Goal: Information Seeking & Learning: Learn about a topic

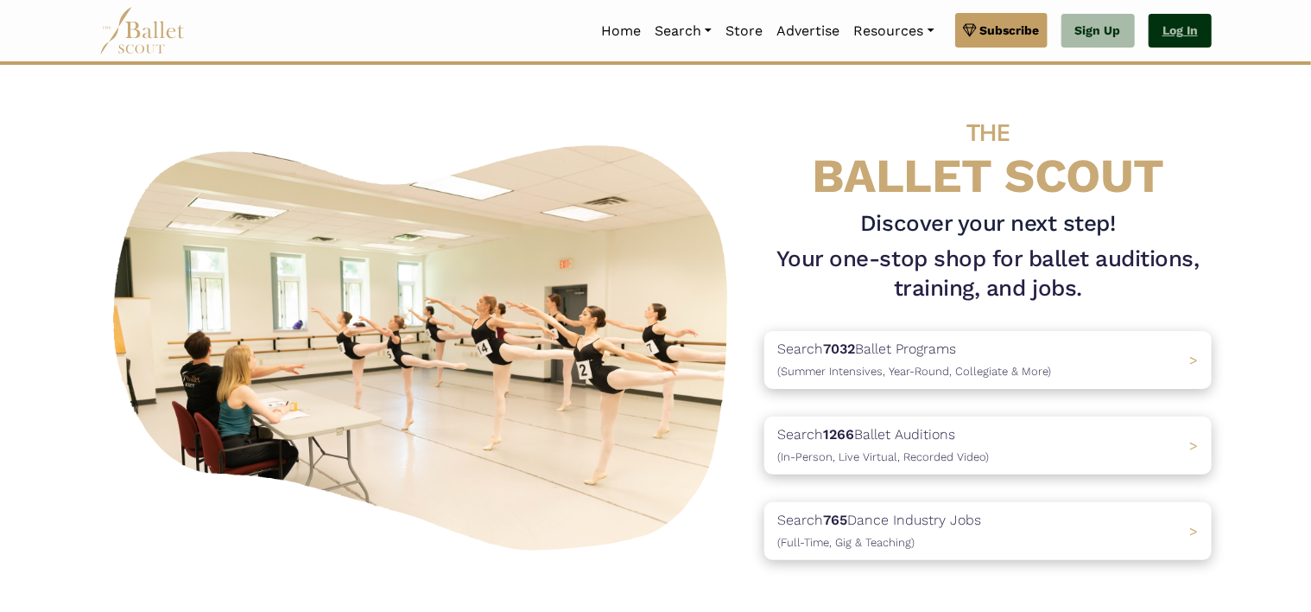
click at [1193, 27] on link "Log In" at bounding box center [1180, 31] width 63 height 35
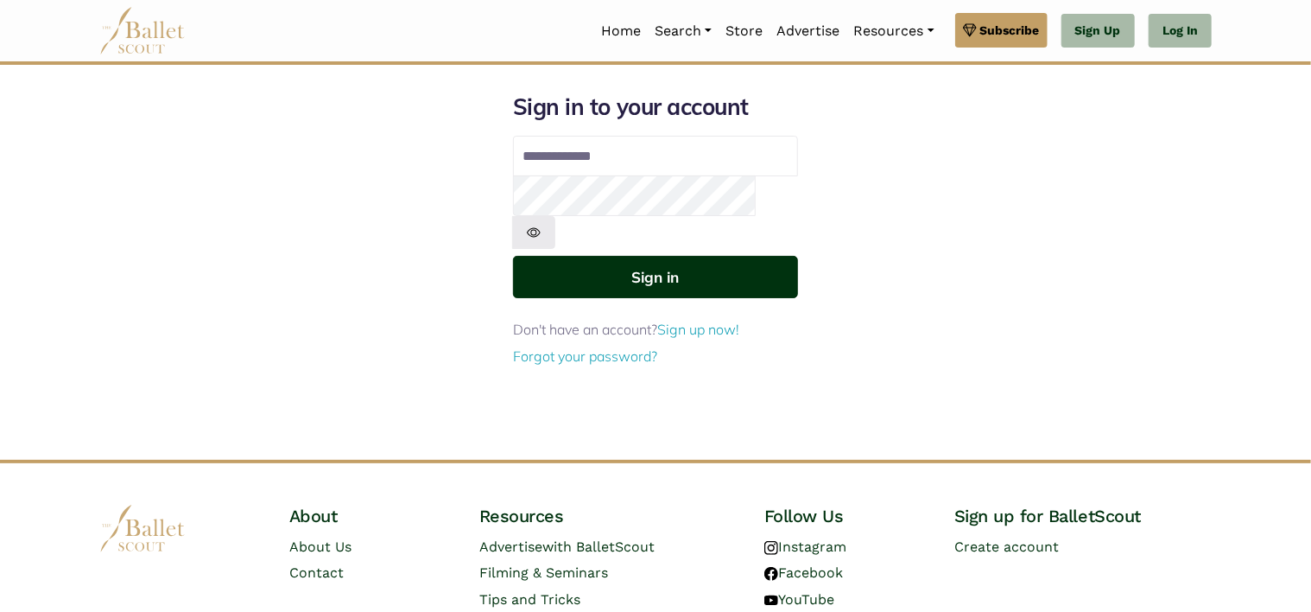
type input "**********"
click at [622, 256] on button "Sign in" at bounding box center [655, 277] width 285 height 42
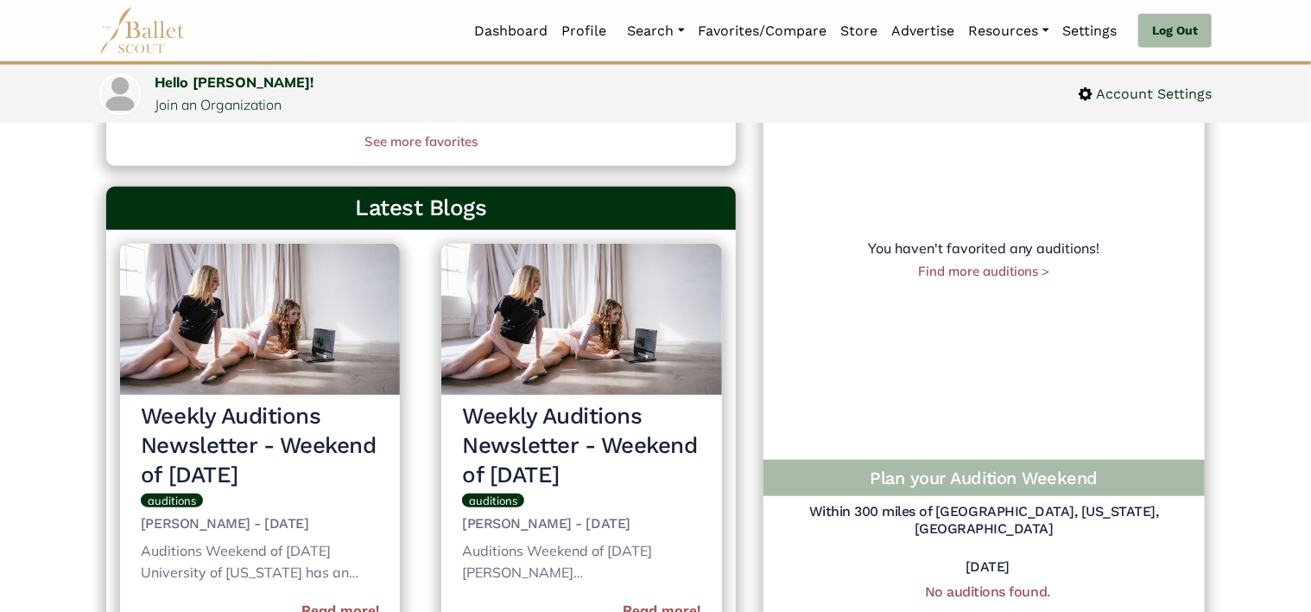
scroll to position [605, 0]
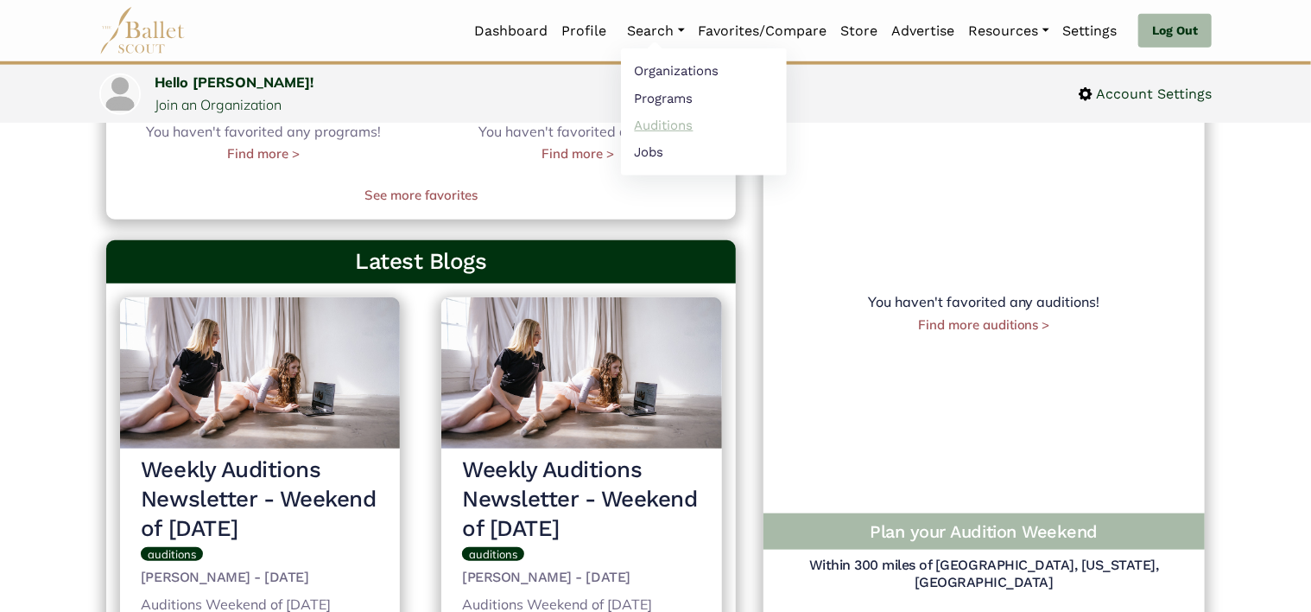
click at [652, 131] on link "Auditions" at bounding box center [704, 124] width 166 height 27
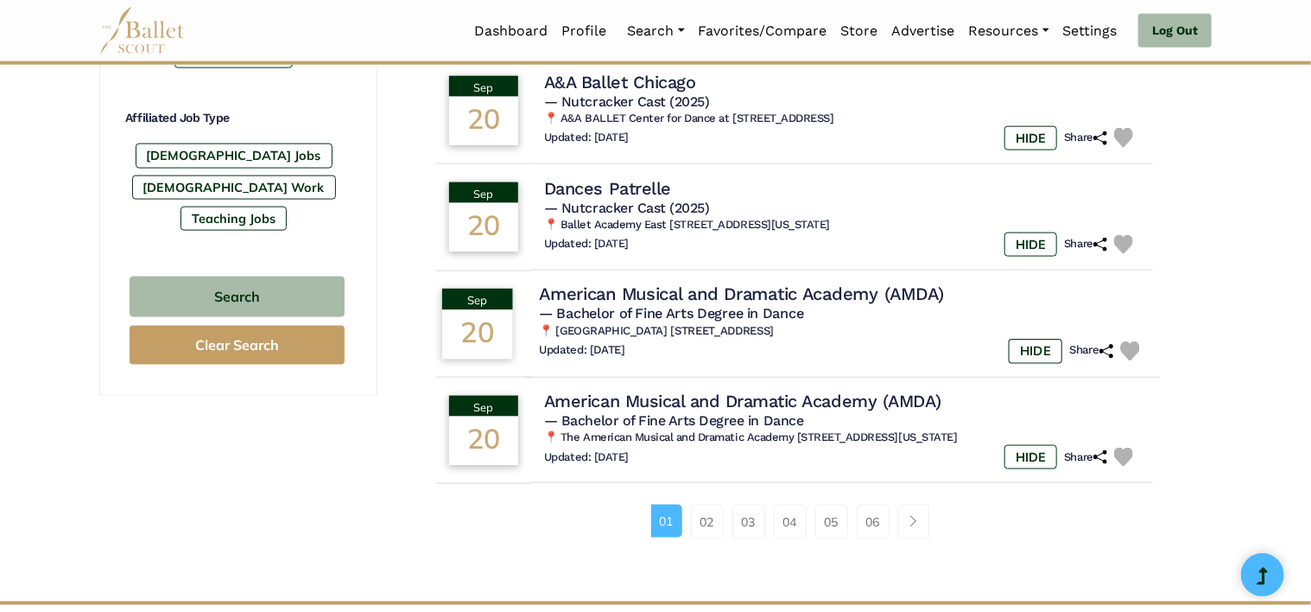
scroll to position [1209, 0]
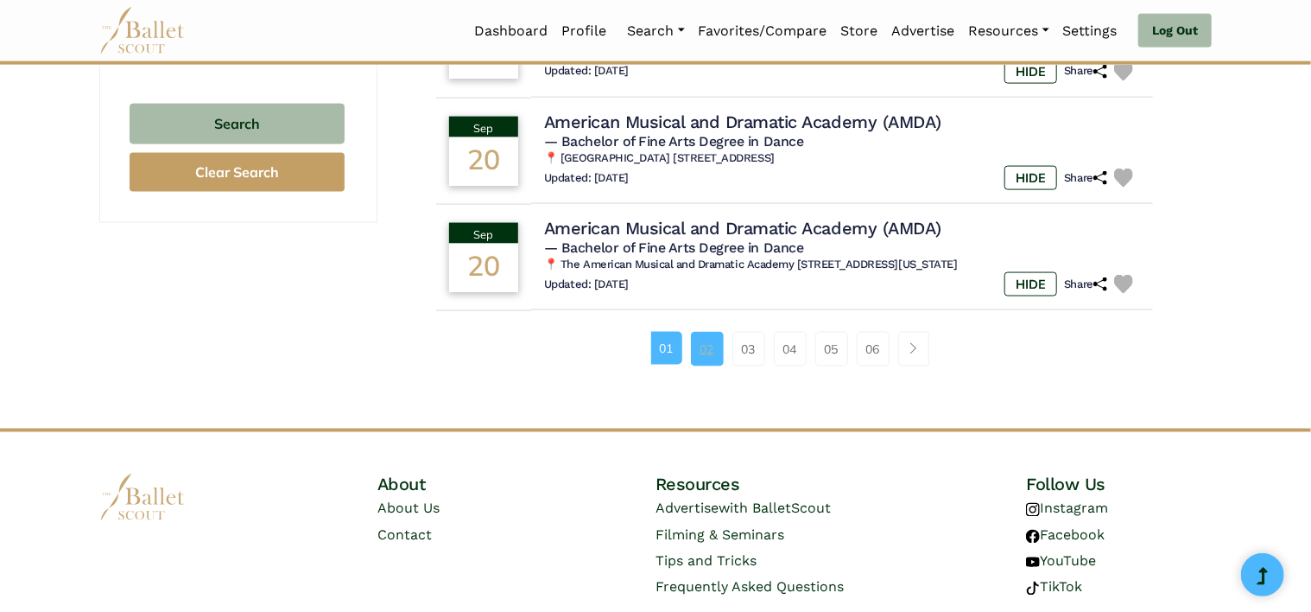
click at [705, 351] on link "02" at bounding box center [707, 349] width 33 height 35
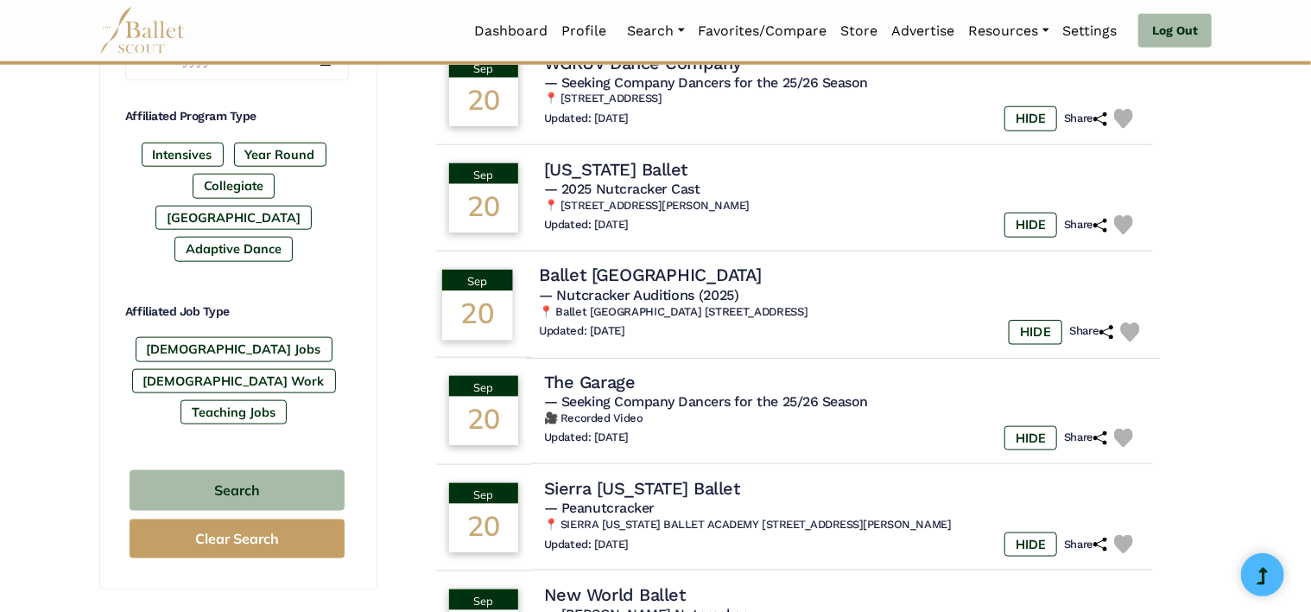
scroll to position [1037, 0]
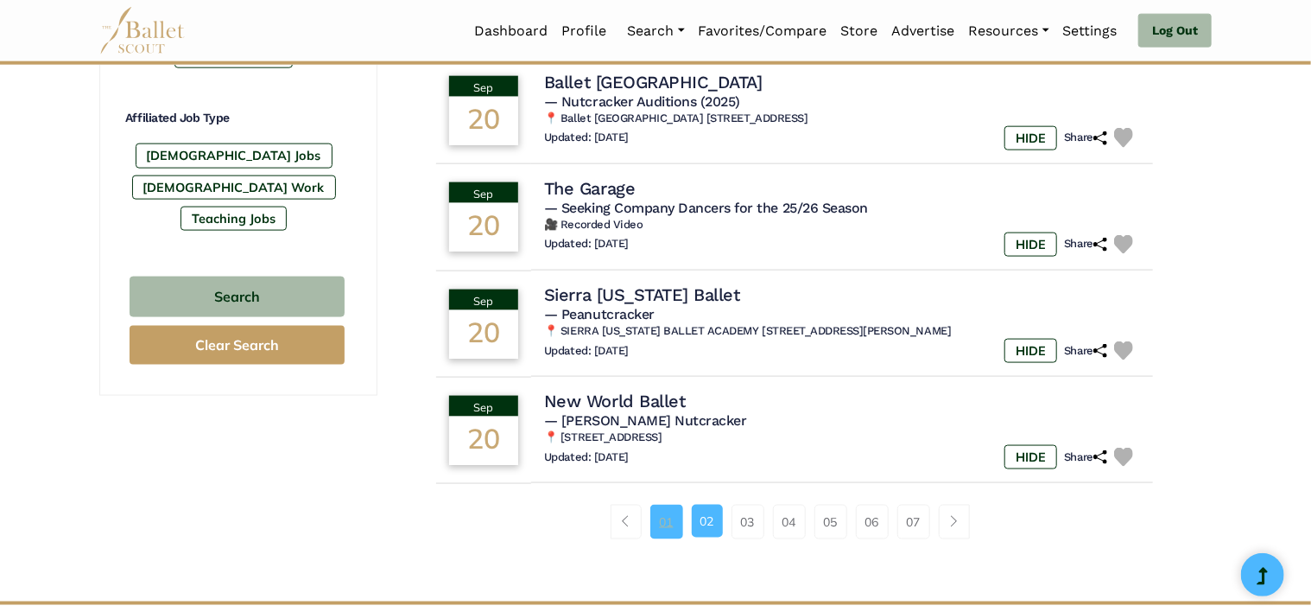
click at [663, 523] on link "01" at bounding box center [666, 521] width 33 height 35
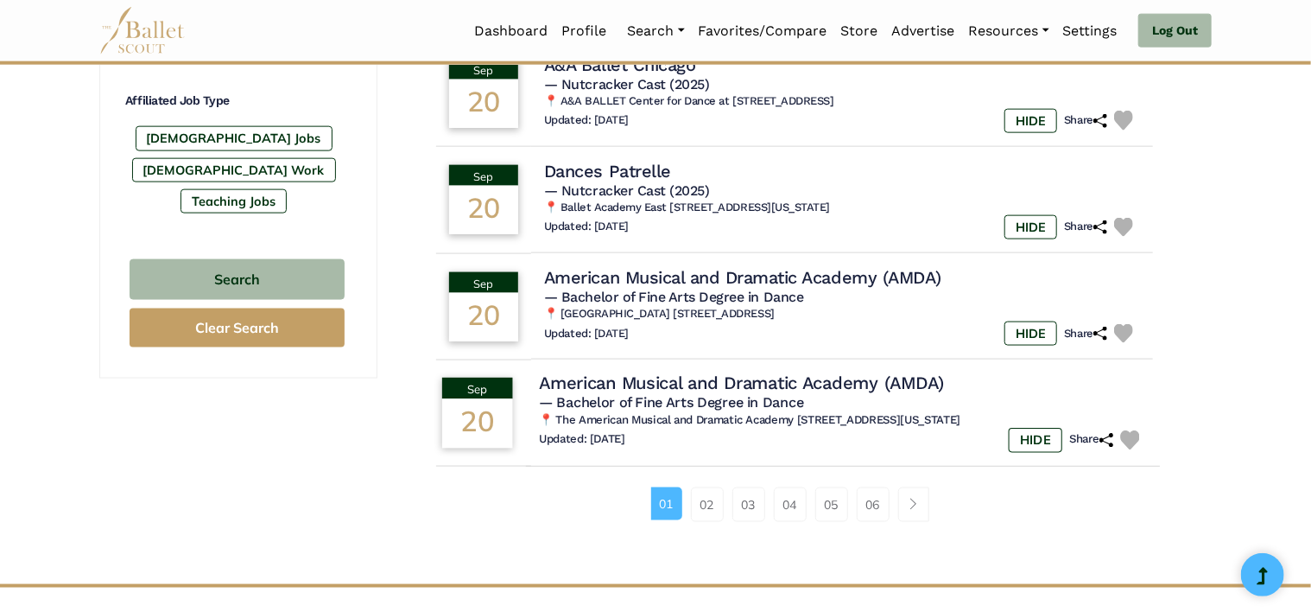
scroll to position [1123, 0]
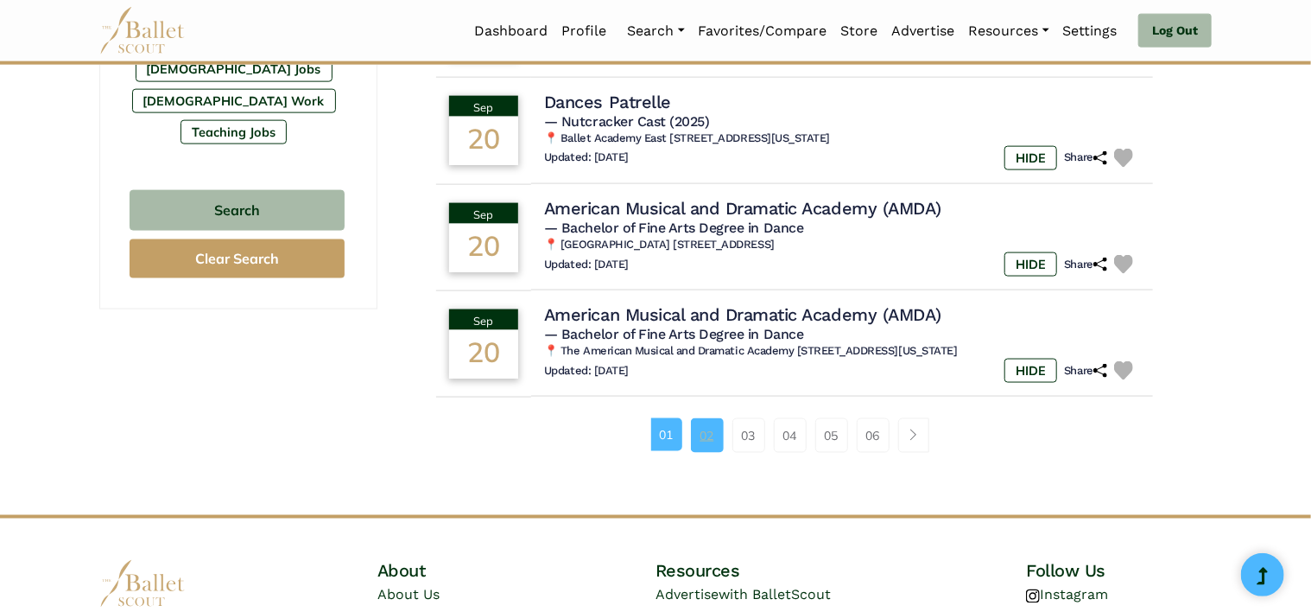
click at [708, 428] on link "02" at bounding box center [707, 435] width 33 height 35
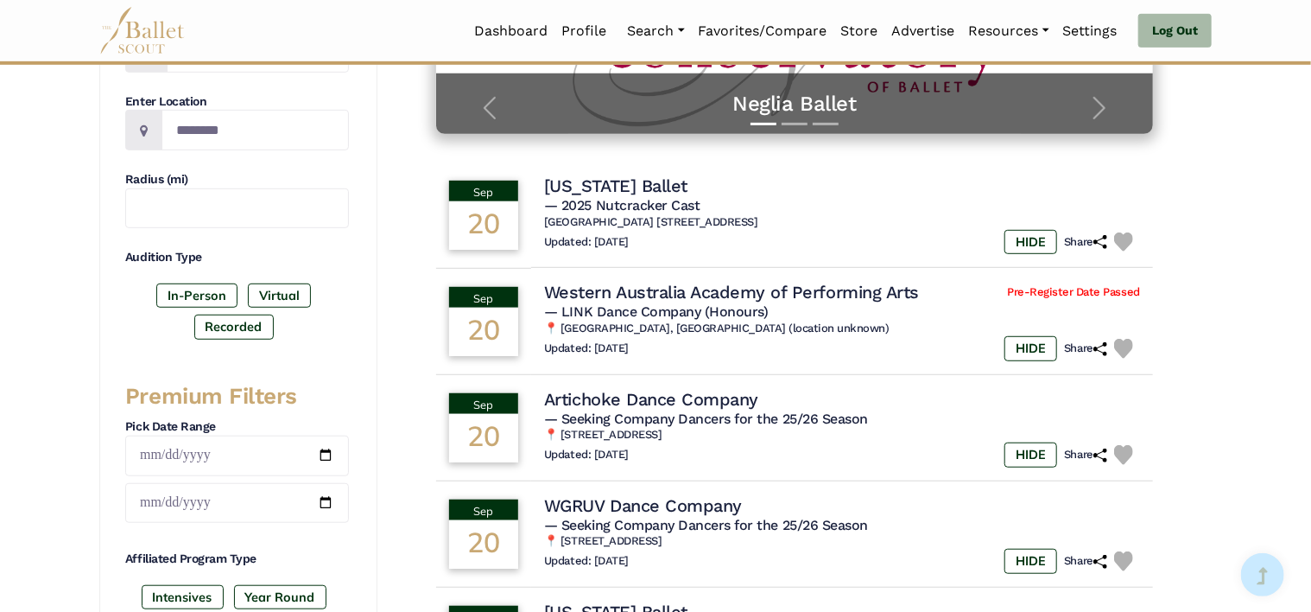
scroll to position [432, 0]
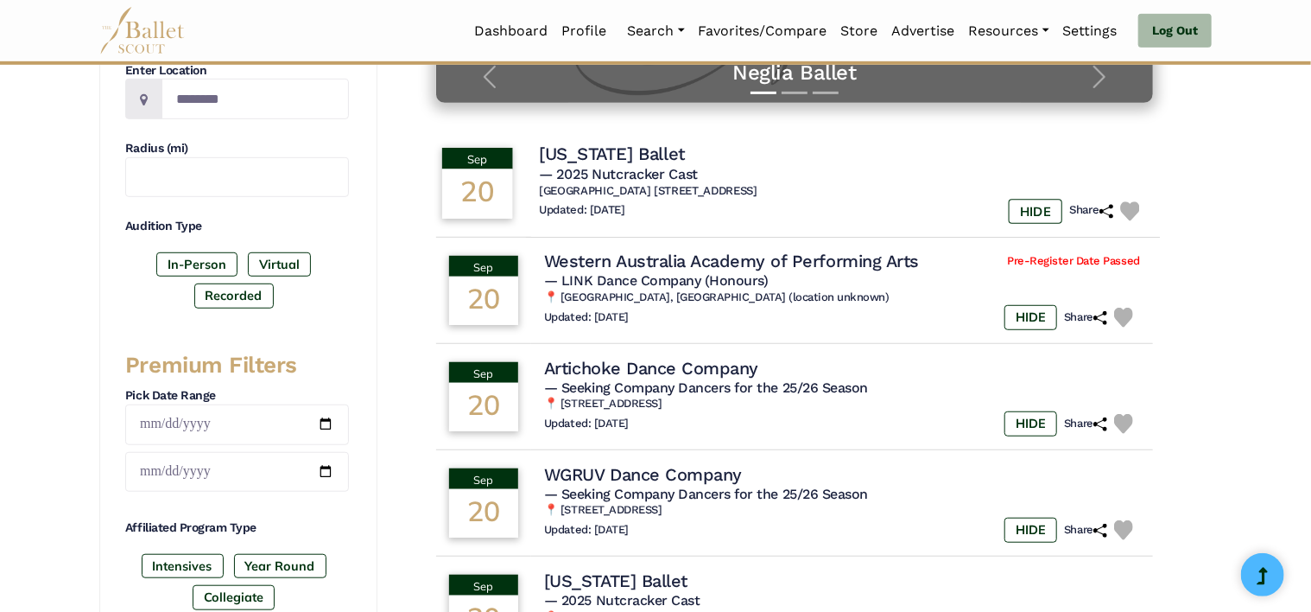
click at [715, 162] on div "[US_STATE] Ballet" at bounding box center [843, 154] width 608 height 23
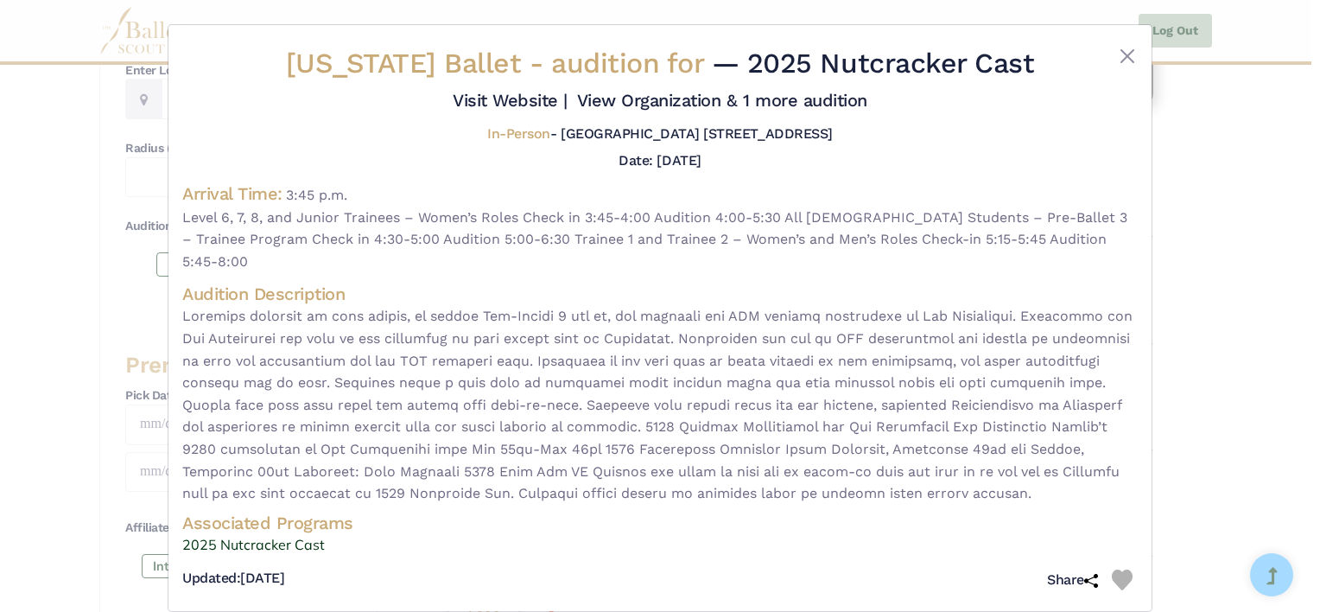
click at [1168, 131] on div "Washington Ballet - audition for — 2025 Nutcracker Cast Visit Website |" at bounding box center [660, 306] width 1320 height 612
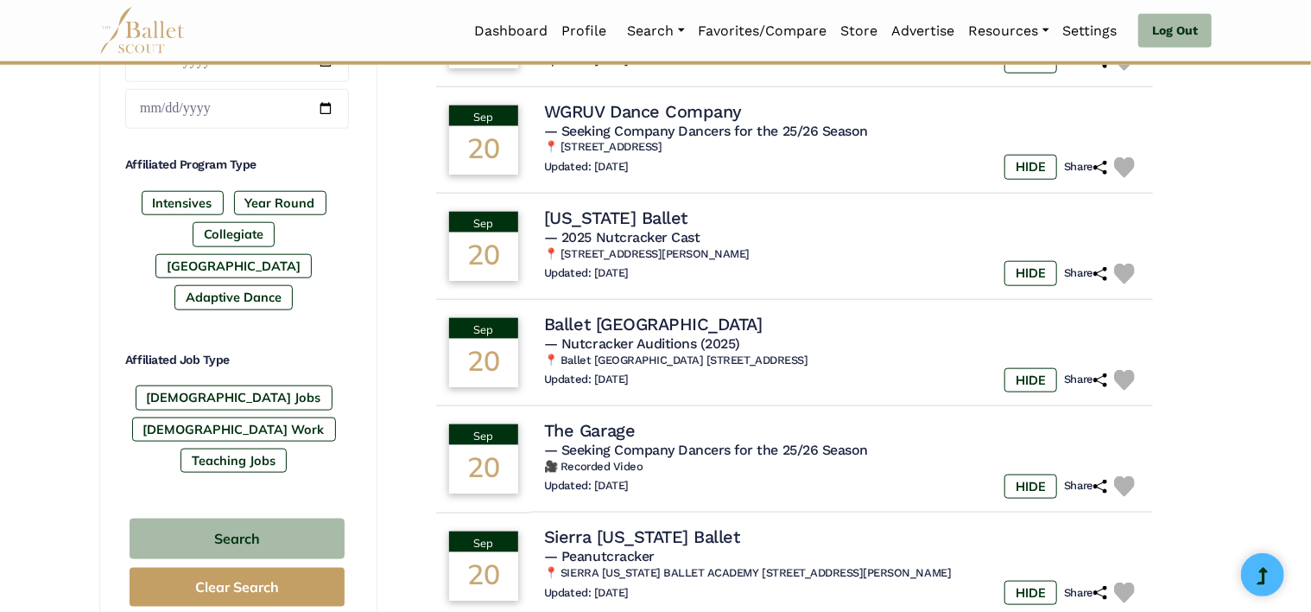
scroll to position [950, 0]
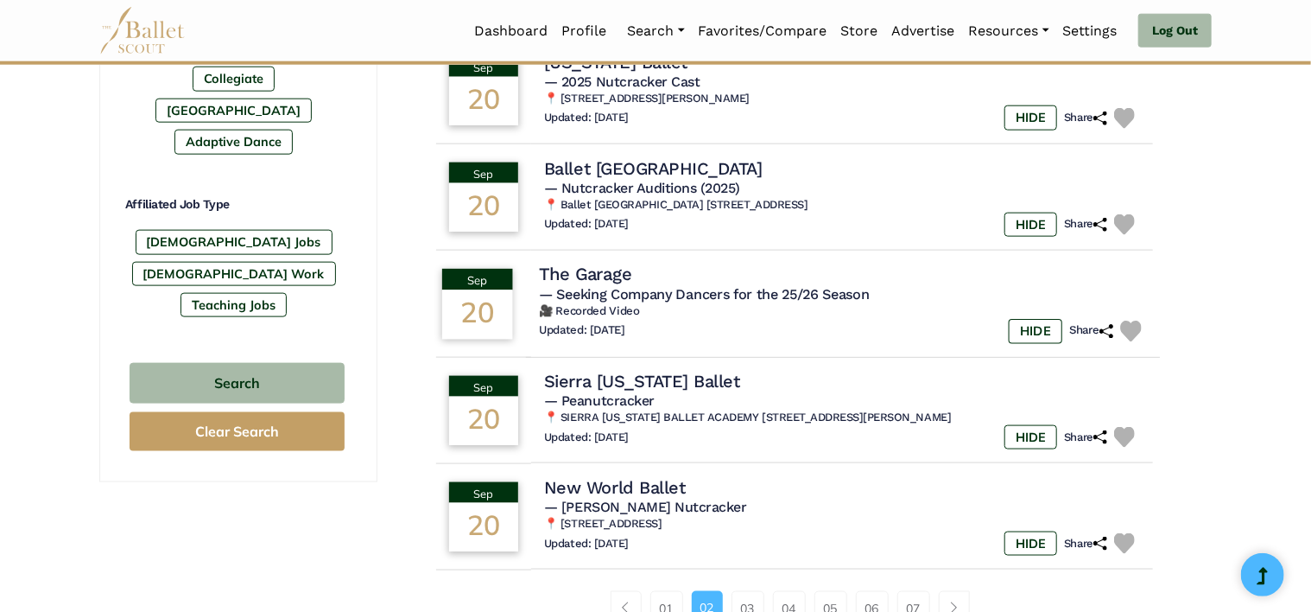
click at [613, 271] on h4 "The Garage" at bounding box center [585, 274] width 92 height 23
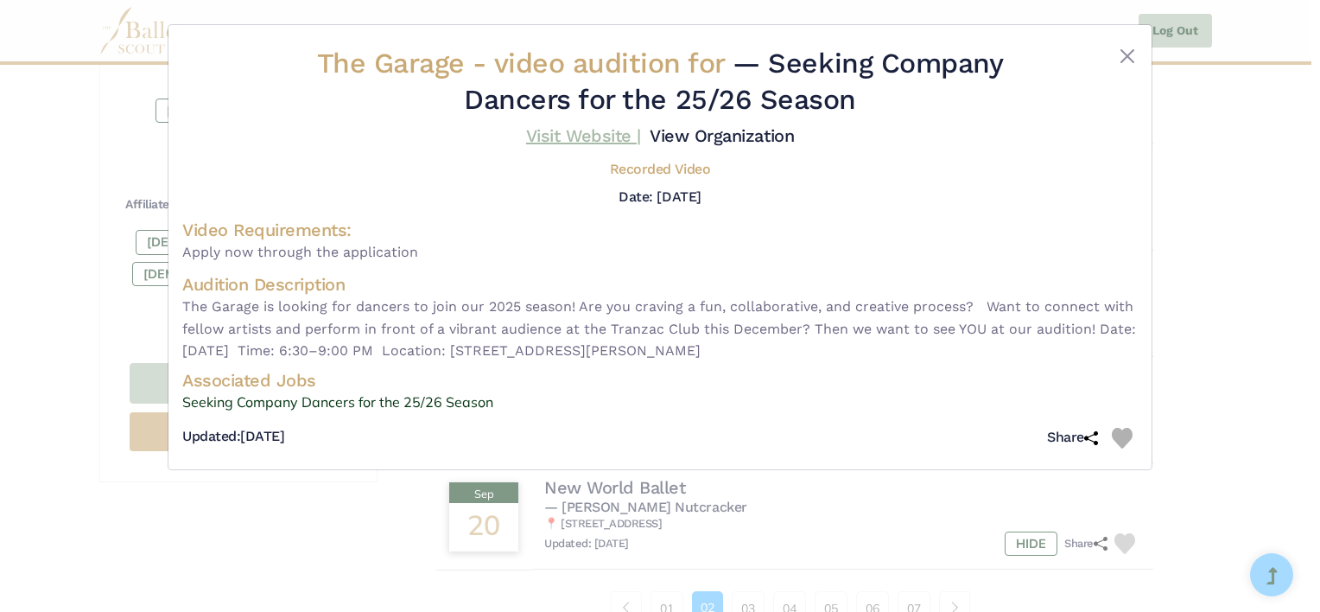
click at [568, 138] on link "Visit Website |" at bounding box center [583, 135] width 115 height 21
click at [1125, 54] on button "Close" at bounding box center [1127, 56] width 21 height 21
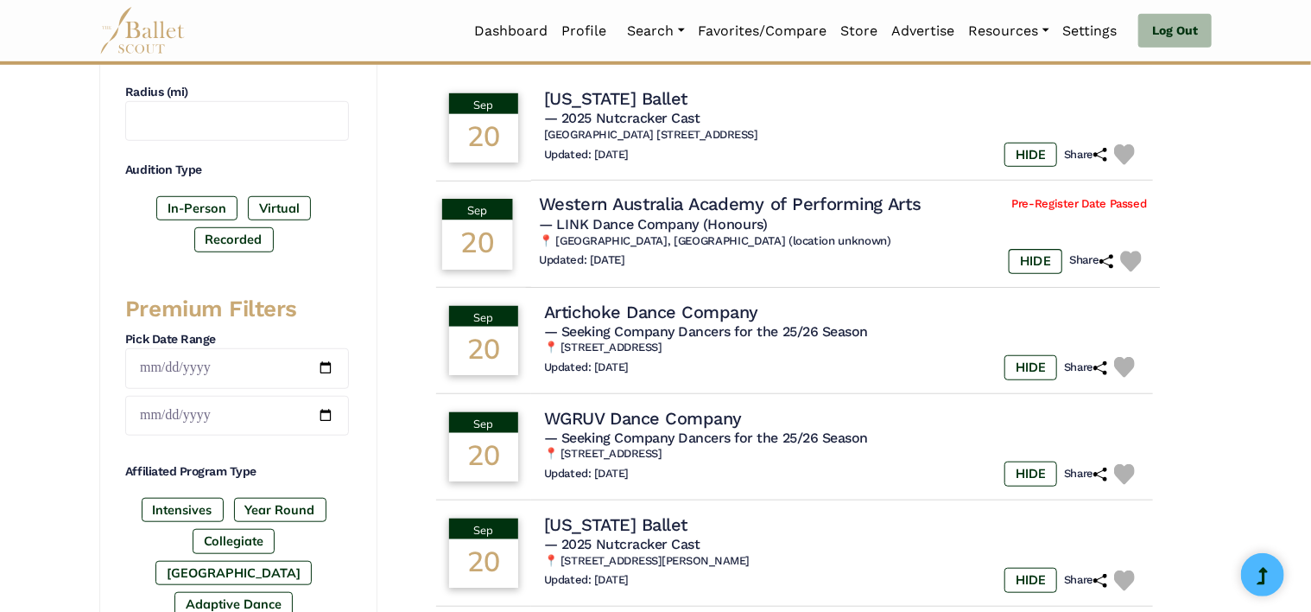
scroll to position [518, 0]
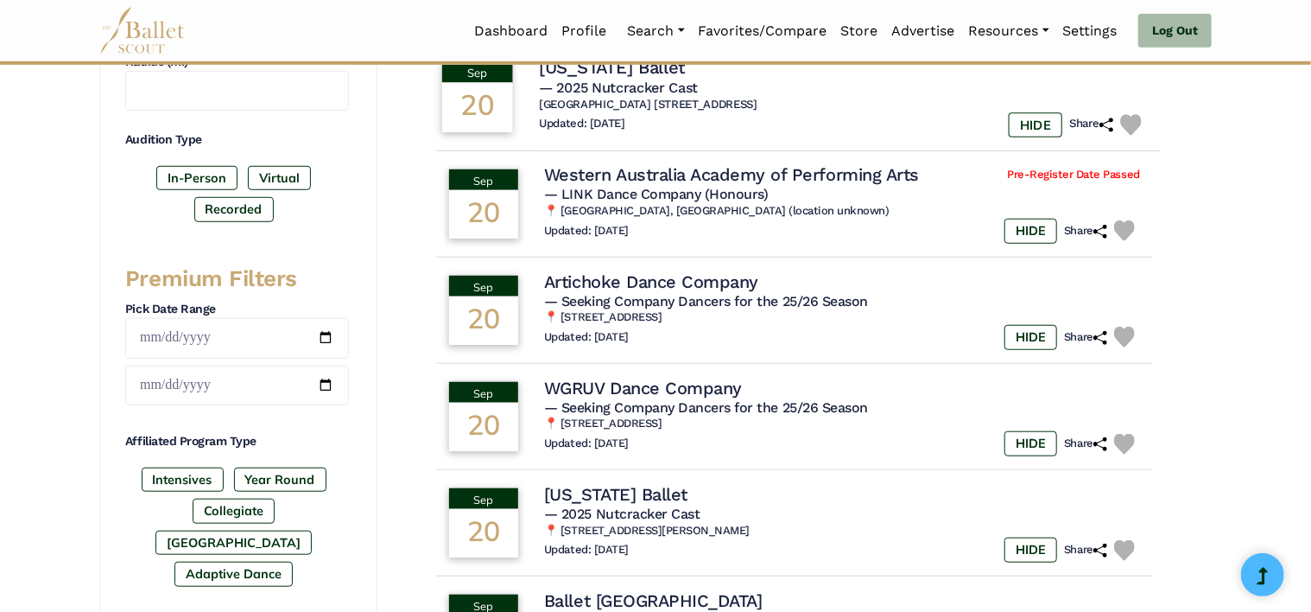
click at [872, 101] on h6 "📍 Main Building 3515 Wisc Ave NW" at bounding box center [843, 105] width 608 height 15
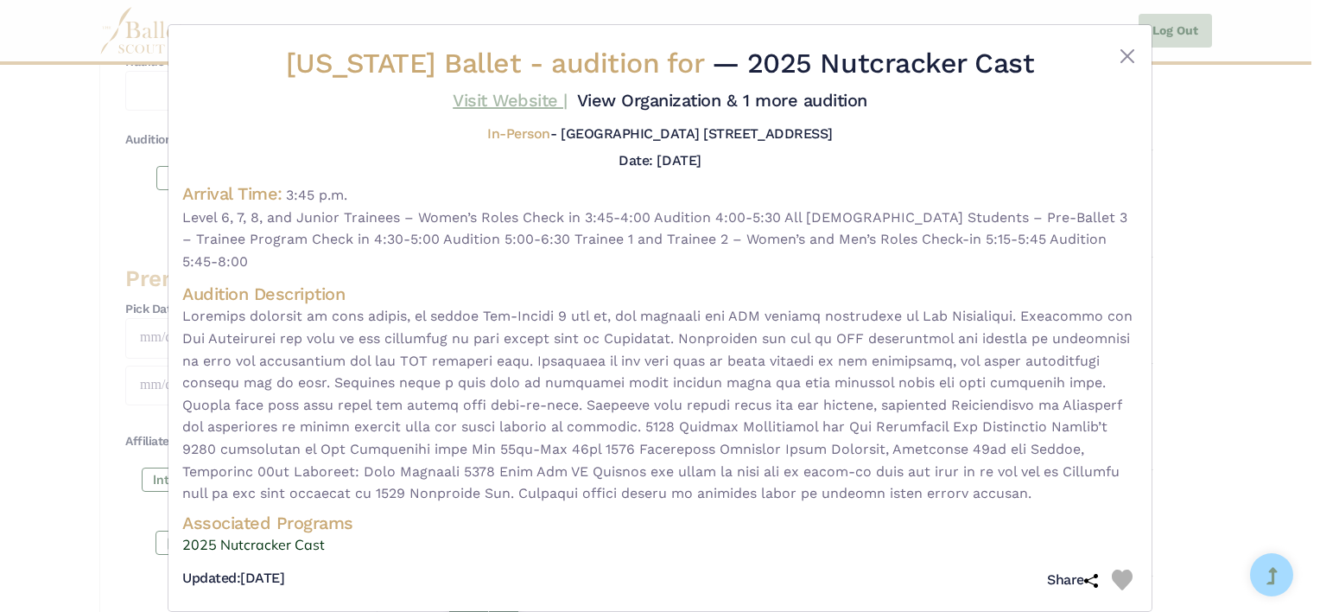
click at [548, 96] on link "Visit Website |" at bounding box center [510, 100] width 115 height 21
click at [1224, 352] on div "Washington Ballet - audition for — 2025 Nutcracker Cast Visit Website |" at bounding box center [660, 306] width 1320 height 612
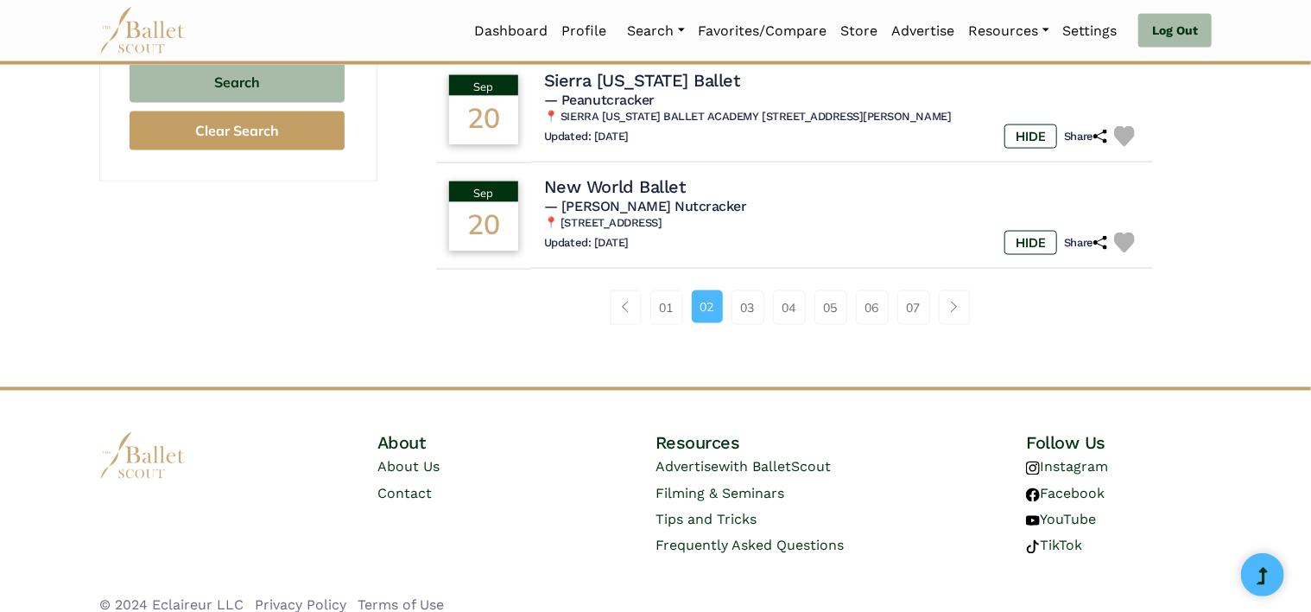
scroll to position [1266, 0]
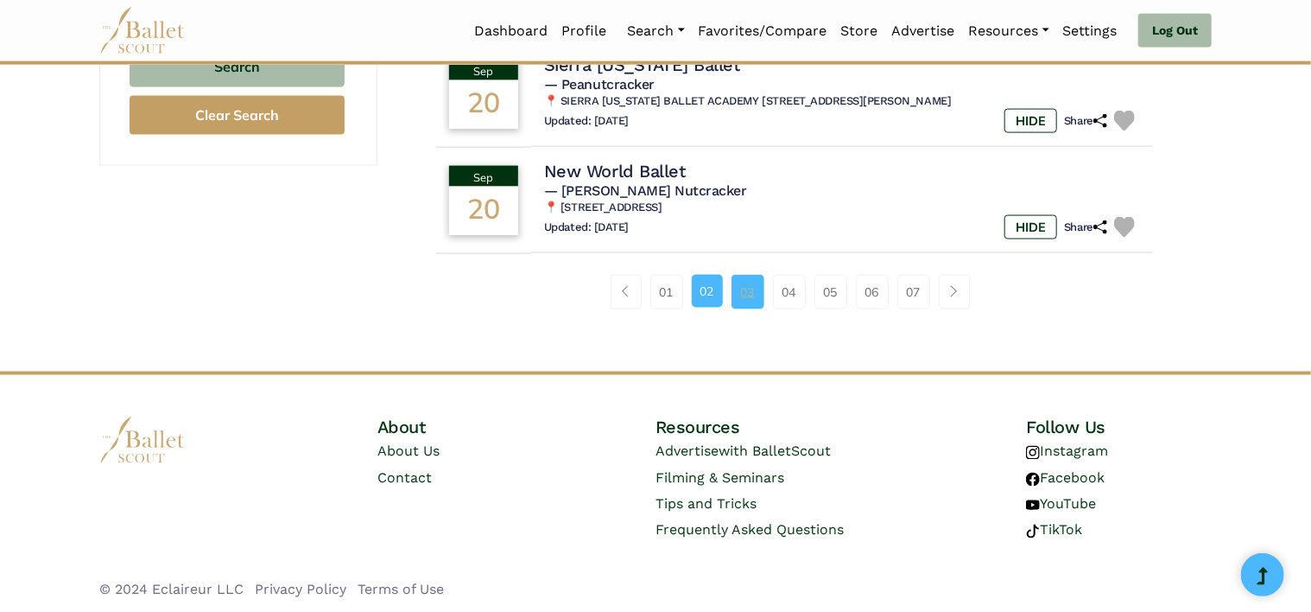
click at [764, 295] on link "03" at bounding box center [748, 292] width 33 height 35
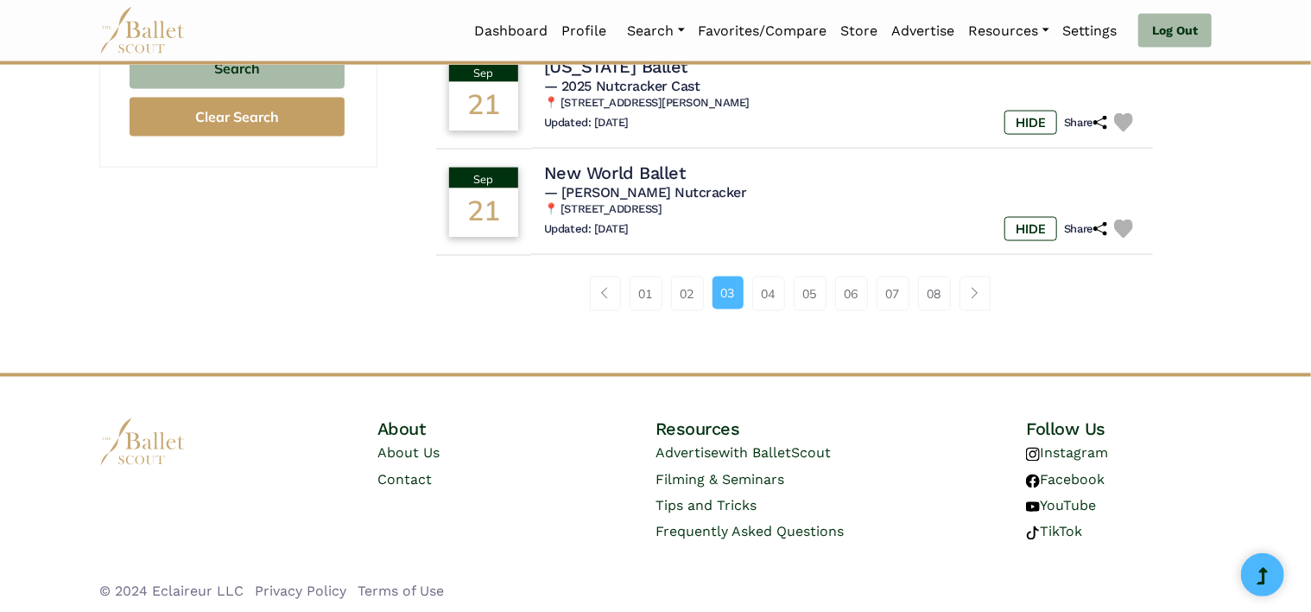
scroll to position [1266, 0]
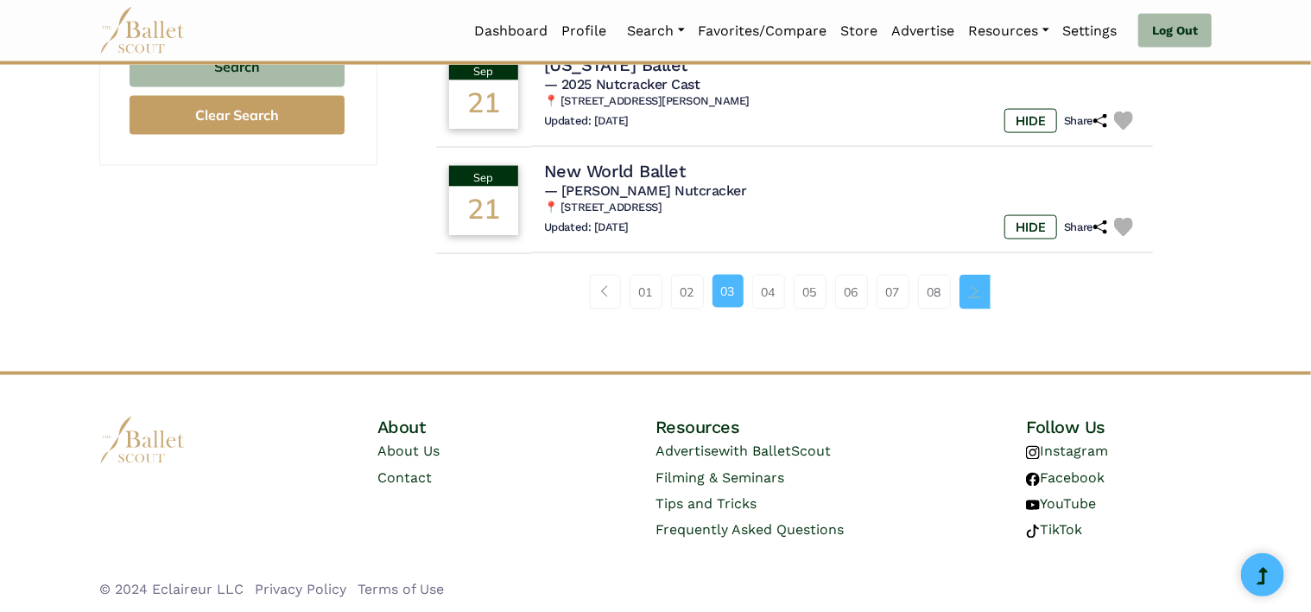
click at [982, 301] on link "Page navigation example" at bounding box center [975, 292] width 31 height 35
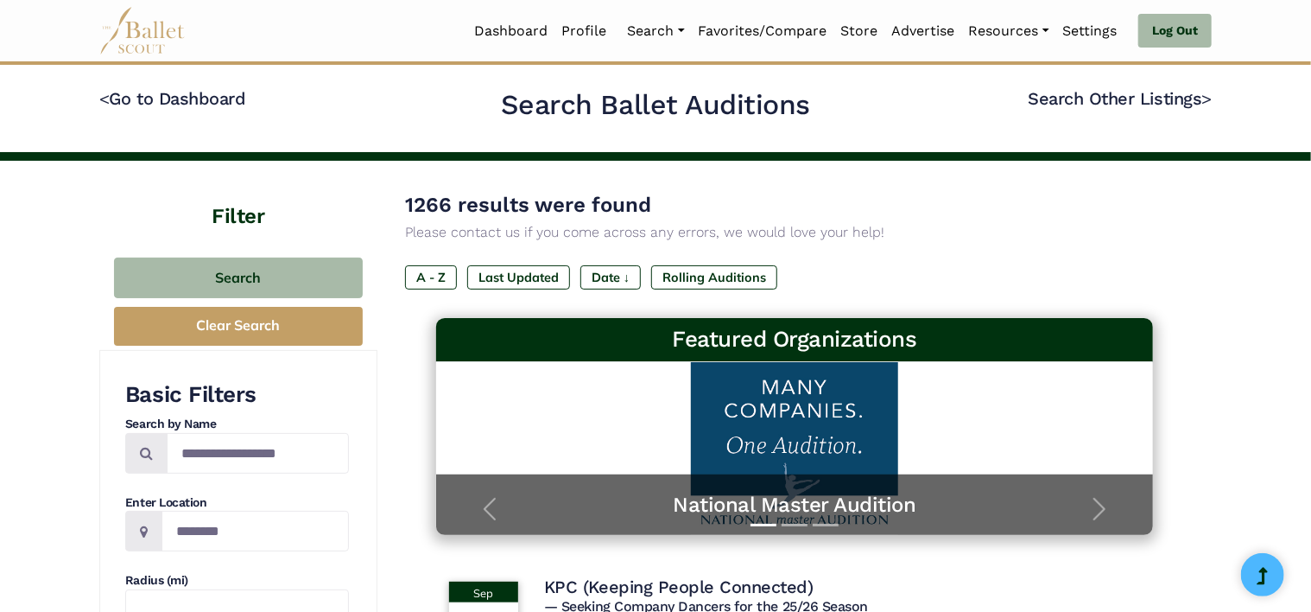
click at [979, 290] on div "A - Z Last Updated Date ↓ Rolling Auditions" at bounding box center [794, 280] width 779 height 31
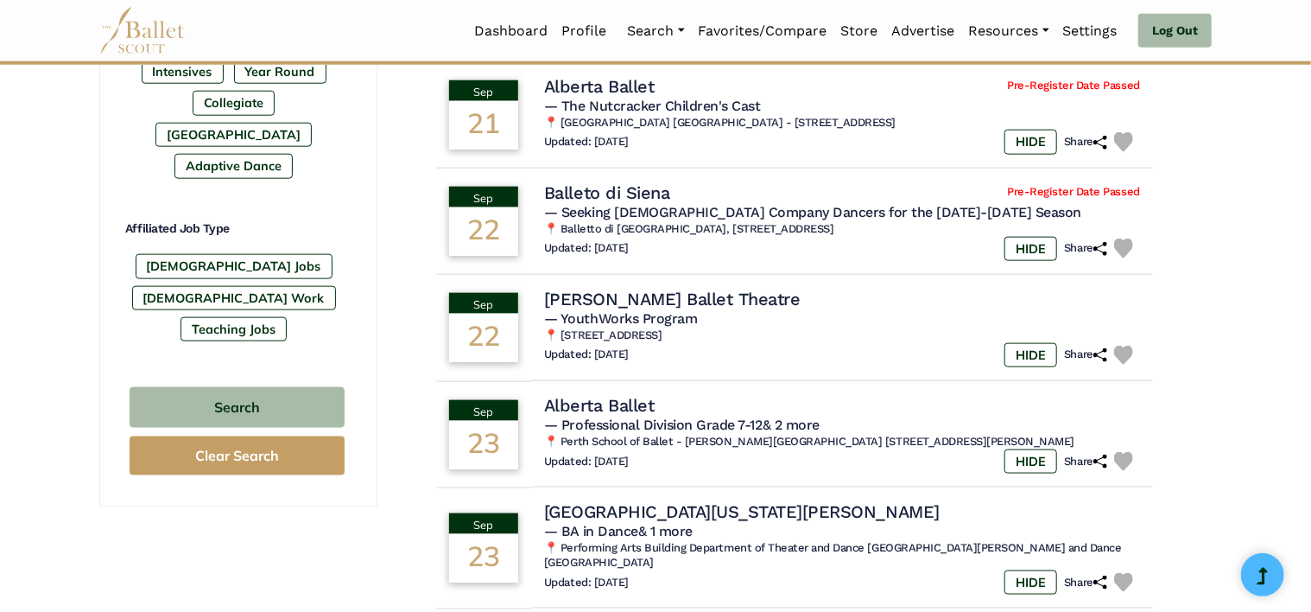
scroll to position [935, 0]
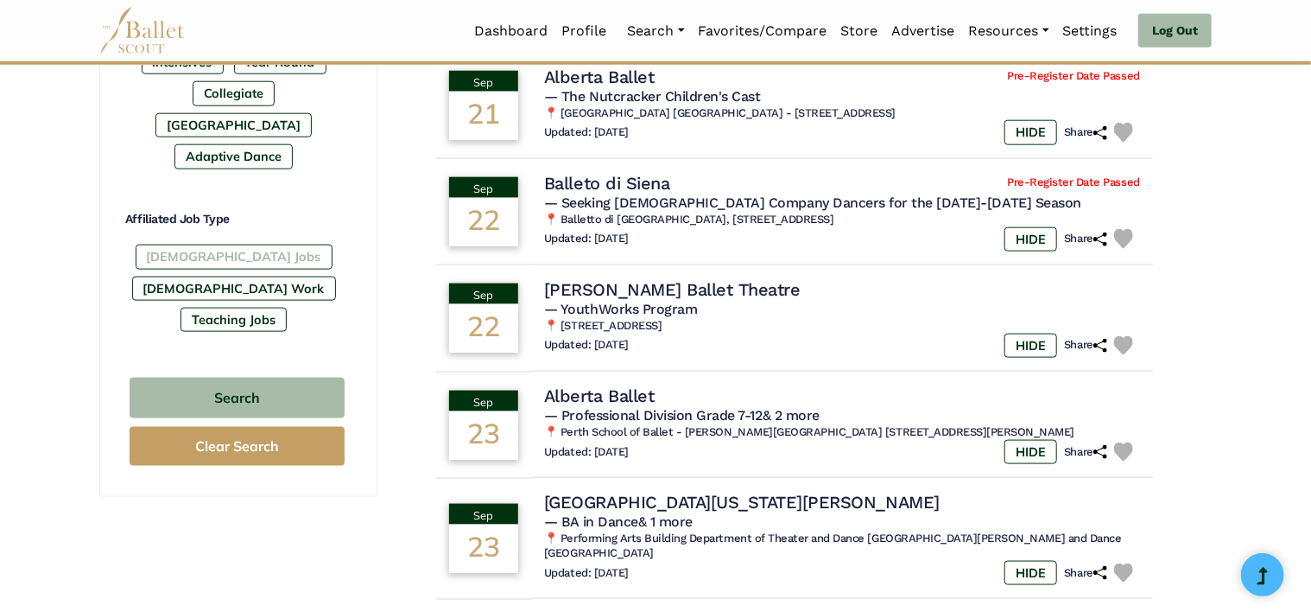
click at [178, 244] on label "[DEMOGRAPHIC_DATA] Jobs" at bounding box center [234, 256] width 197 height 24
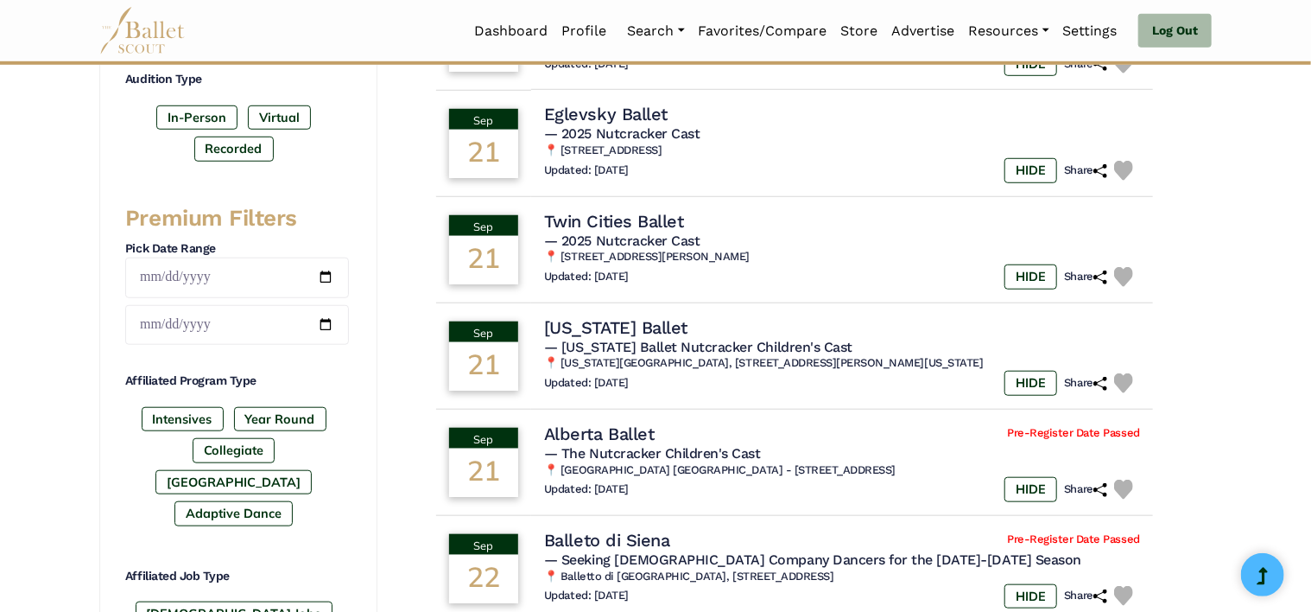
scroll to position [590, 0]
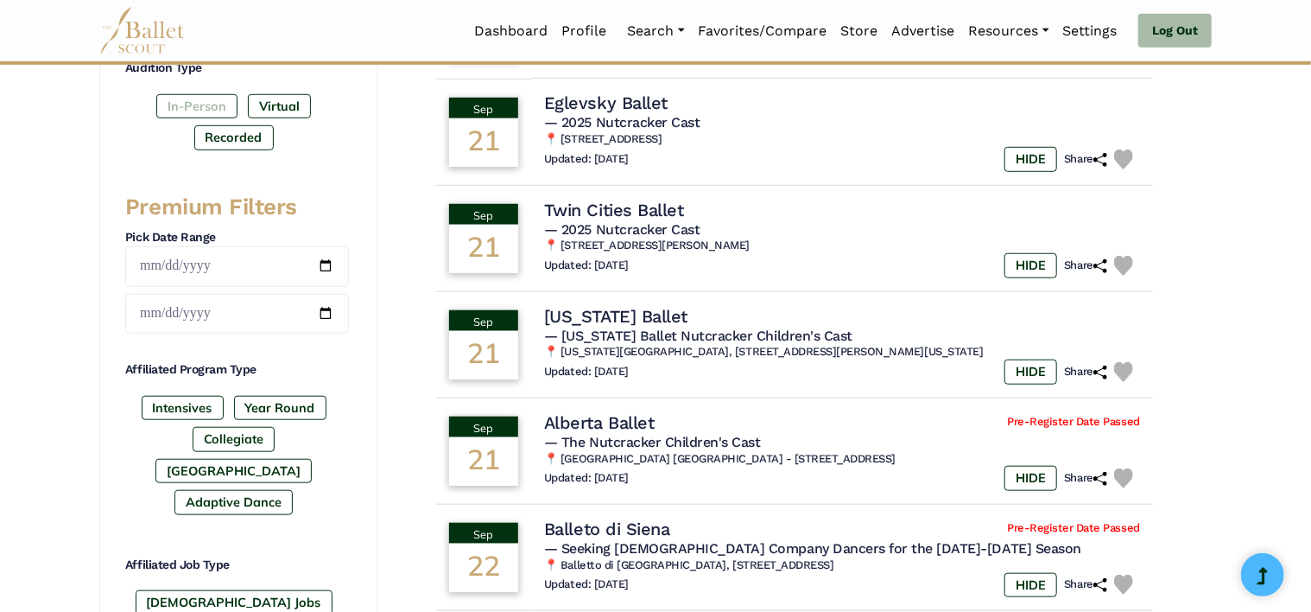
click at [190, 112] on label "In-Person" at bounding box center [196, 106] width 81 height 24
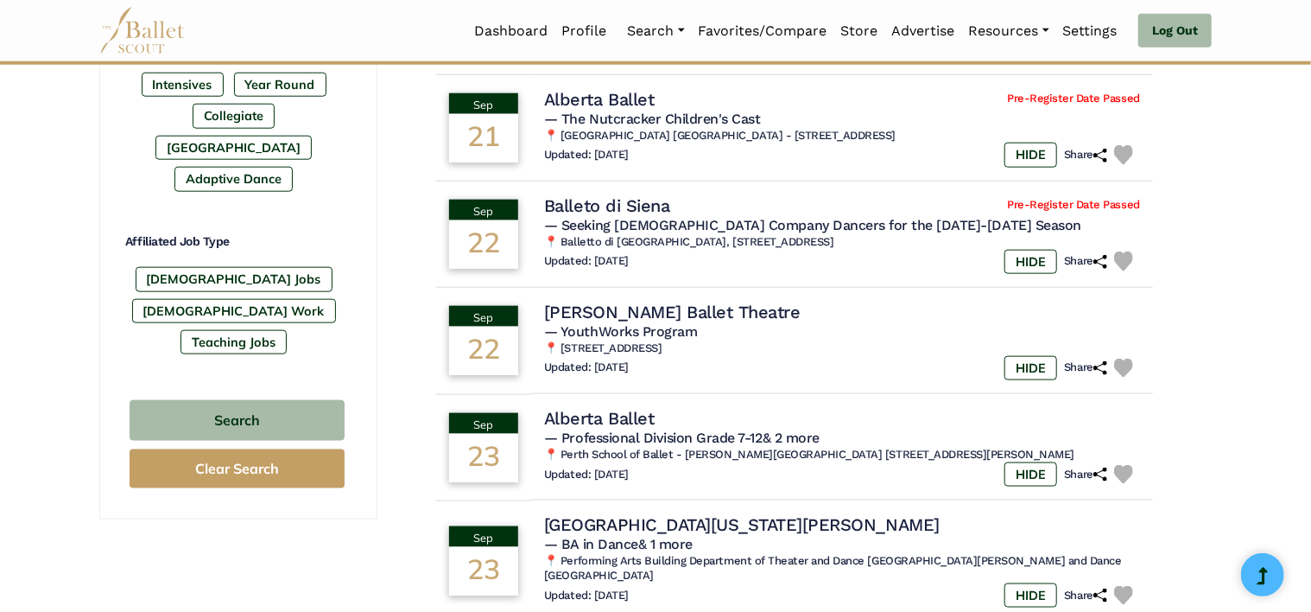
scroll to position [1108, 0]
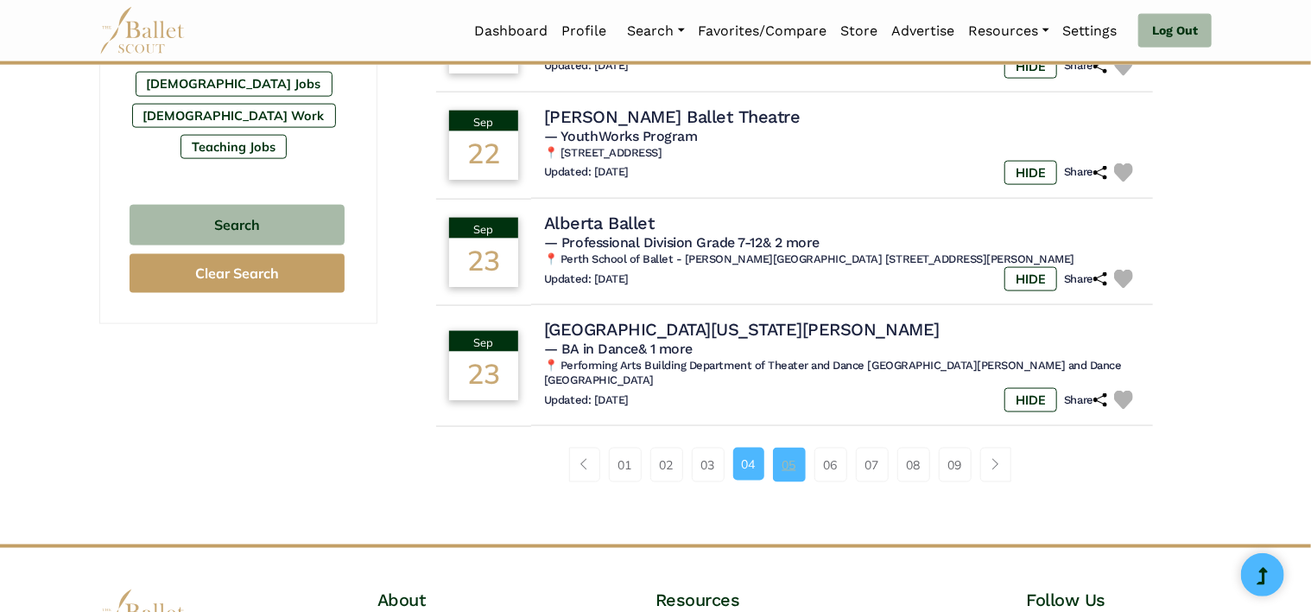
click at [773, 449] on link "05" at bounding box center [789, 464] width 33 height 35
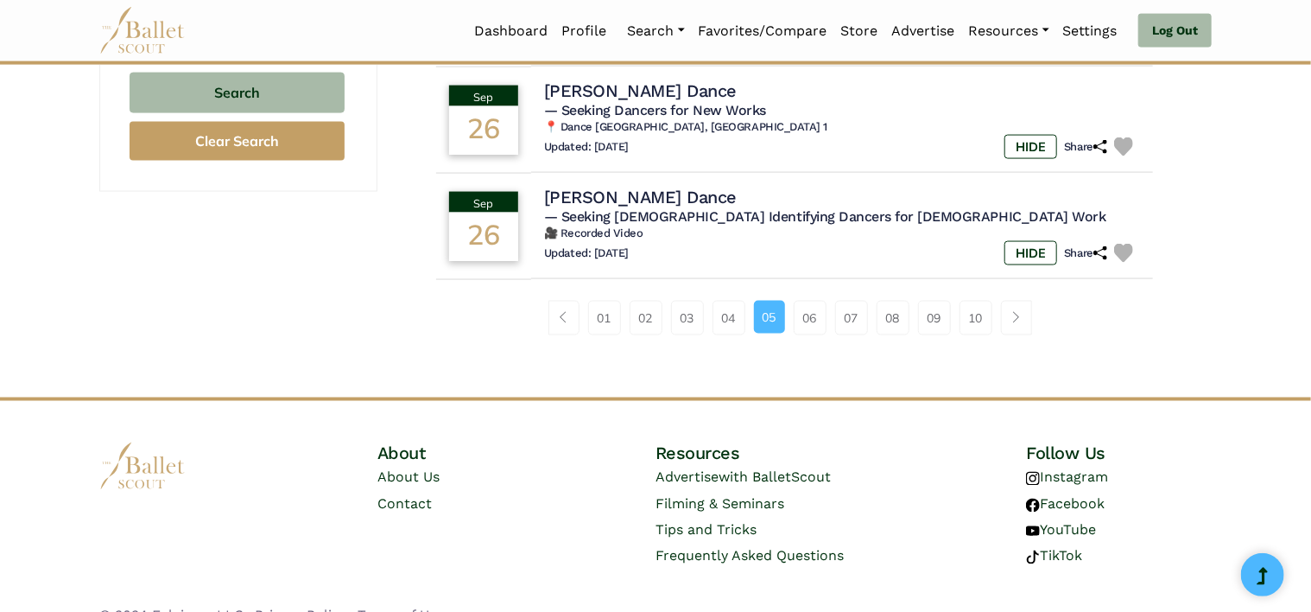
scroll to position [1266, 0]
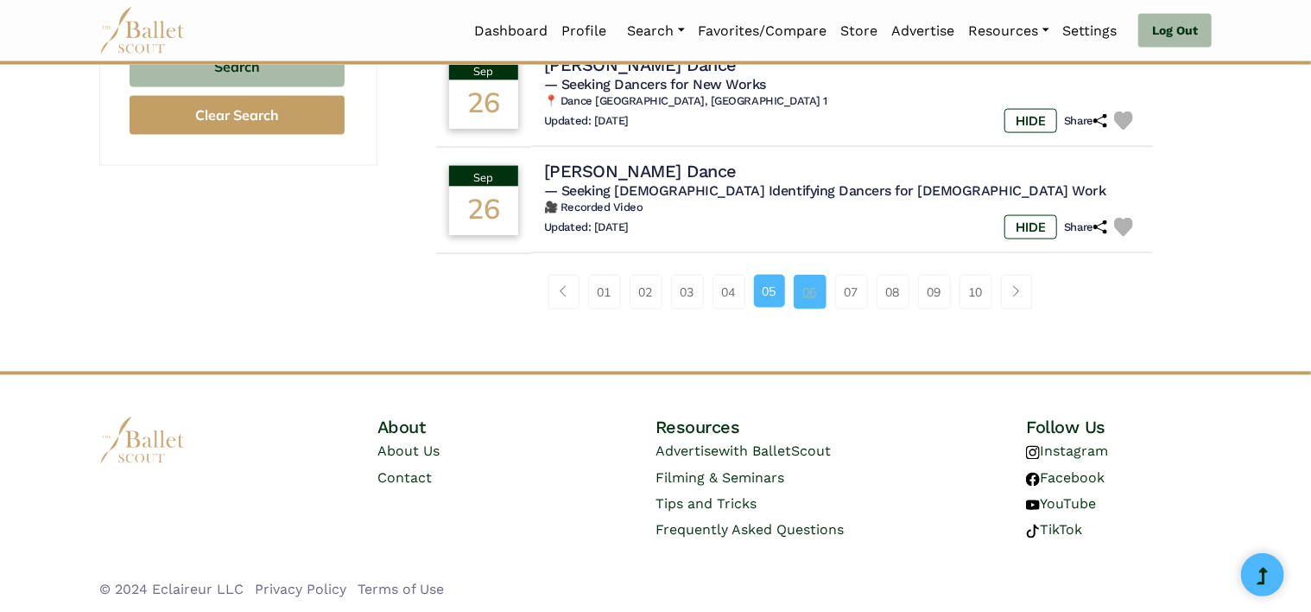
click at [810, 301] on link "06" at bounding box center [810, 292] width 33 height 35
